Goal: Task Accomplishment & Management: Manage account settings

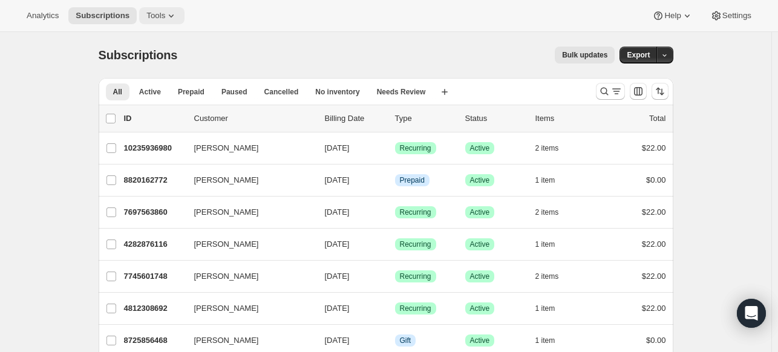
click at [165, 12] on icon at bounding box center [171, 16] width 12 height 12
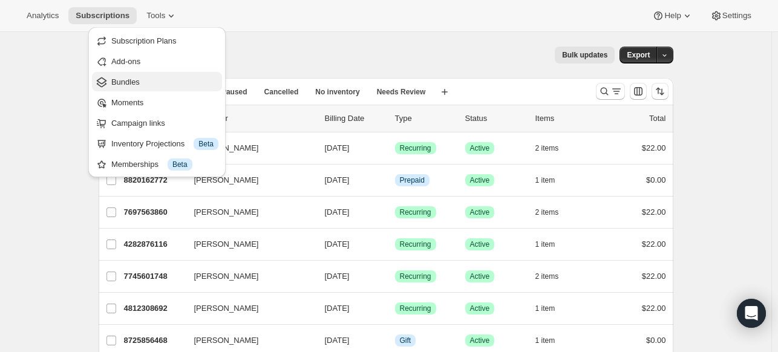
click at [137, 79] on span "Bundles" at bounding box center [125, 81] width 28 height 9
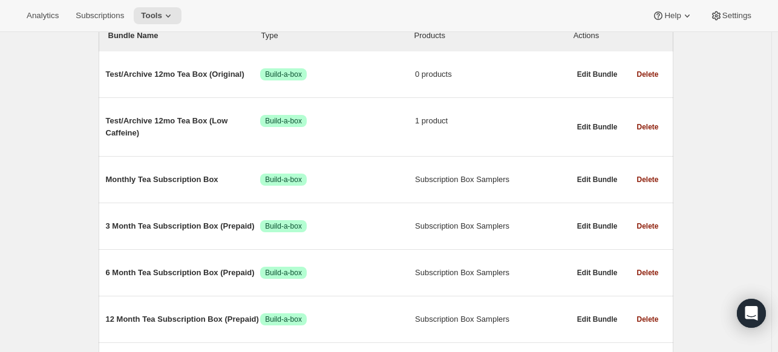
scroll to position [182, 0]
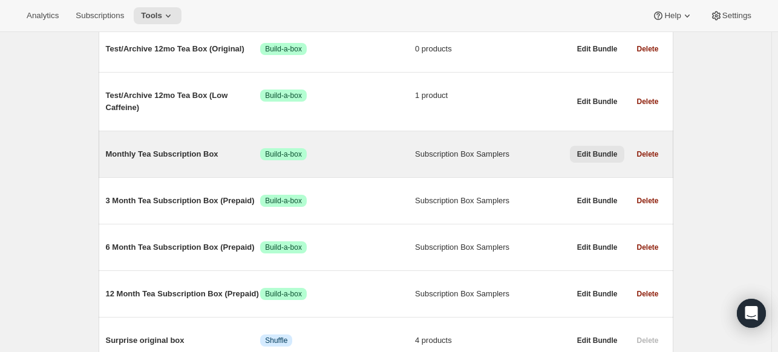
click at [602, 154] on span "Edit Bundle" at bounding box center [597, 154] width 41 height 10
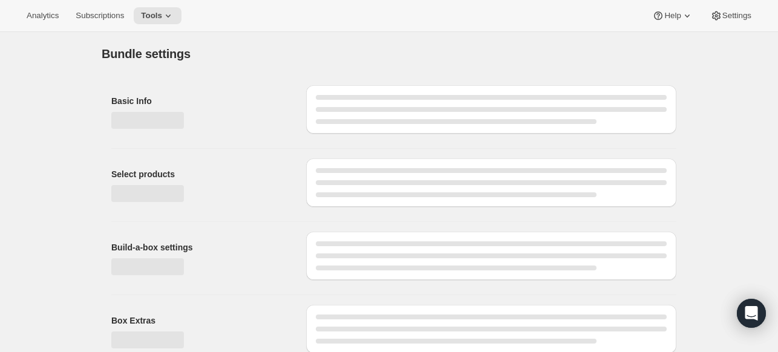
type input "Monthly Tea Subscription Box"
radio input "true"
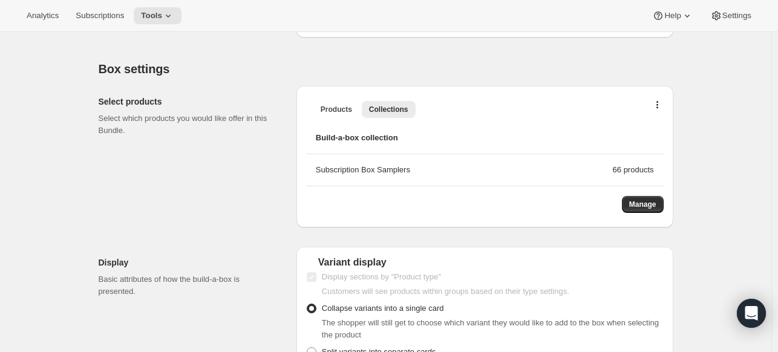
scroll to position [363, 0]
